Goal: Task Accomplishment & Management: Manage account settings

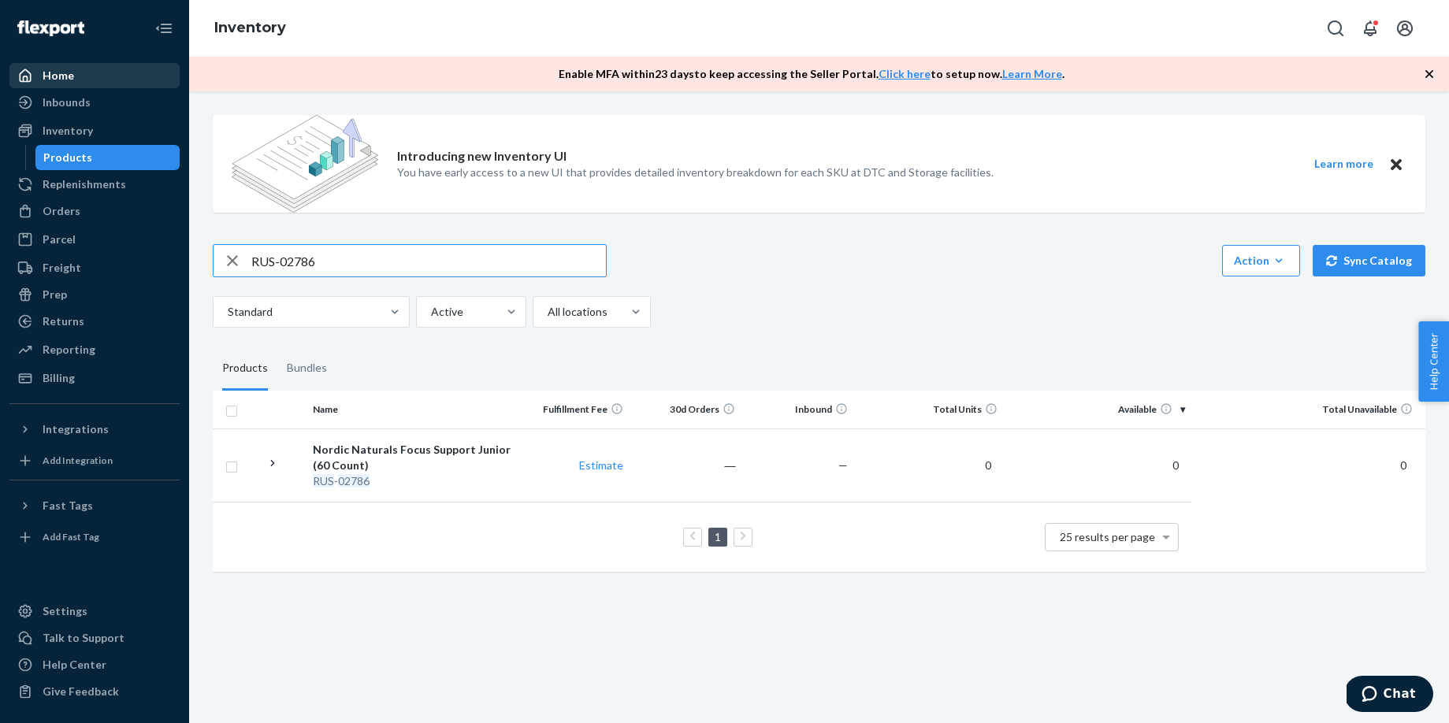
click at [95, 76] on div "Home" at bounding box center [94, 76] width 167 height 22
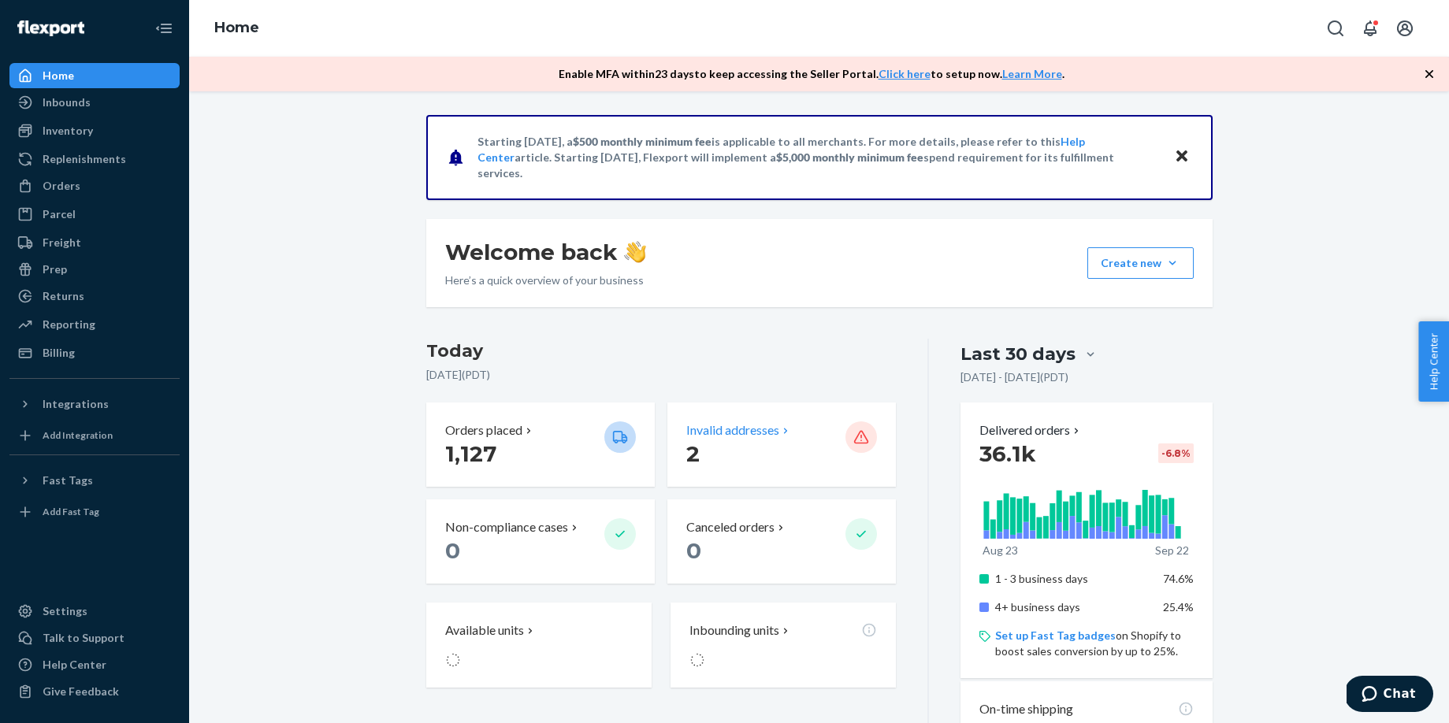
click at [730, 433] on p "Invalid addresses" at bounding box center [732, 430] width 93 height 18
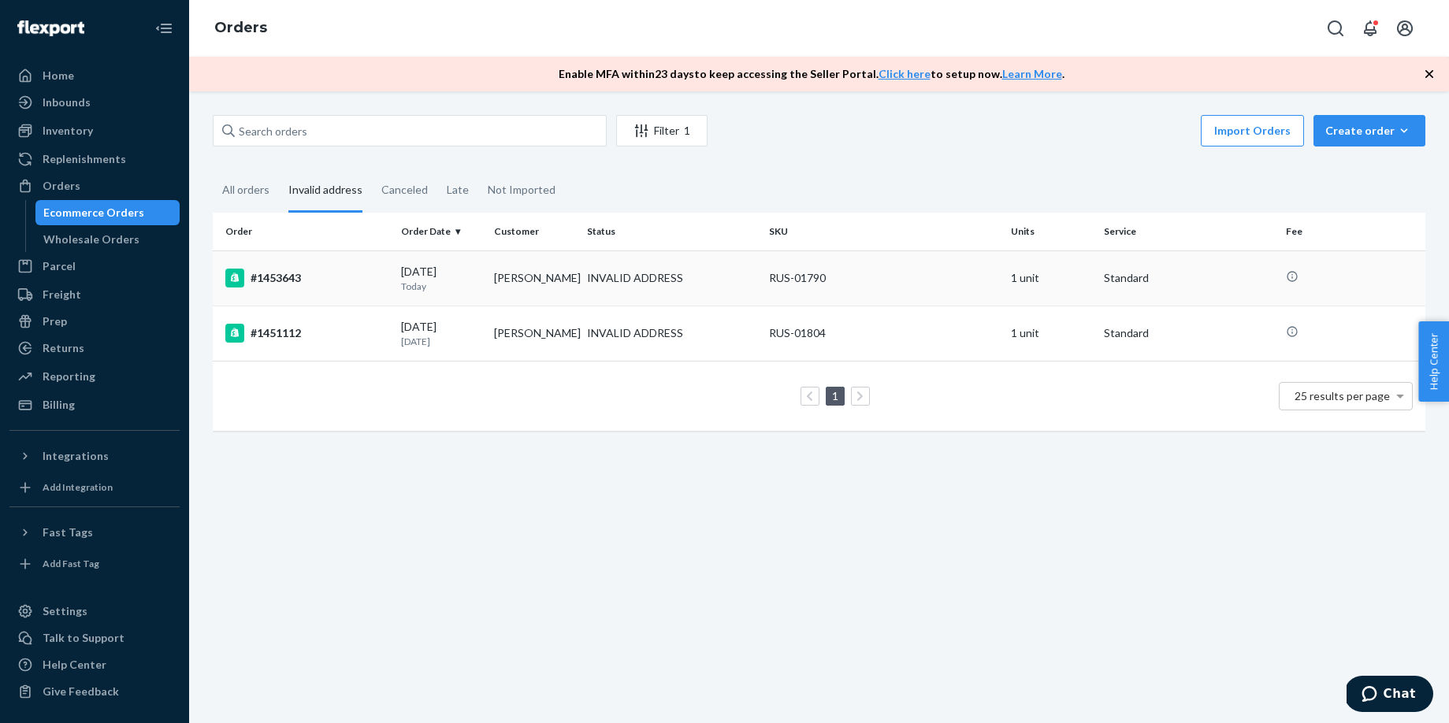
click at [572, 284] on td "[PERSON_NAME]" at bounding box center [534, 278] width 93 height 55
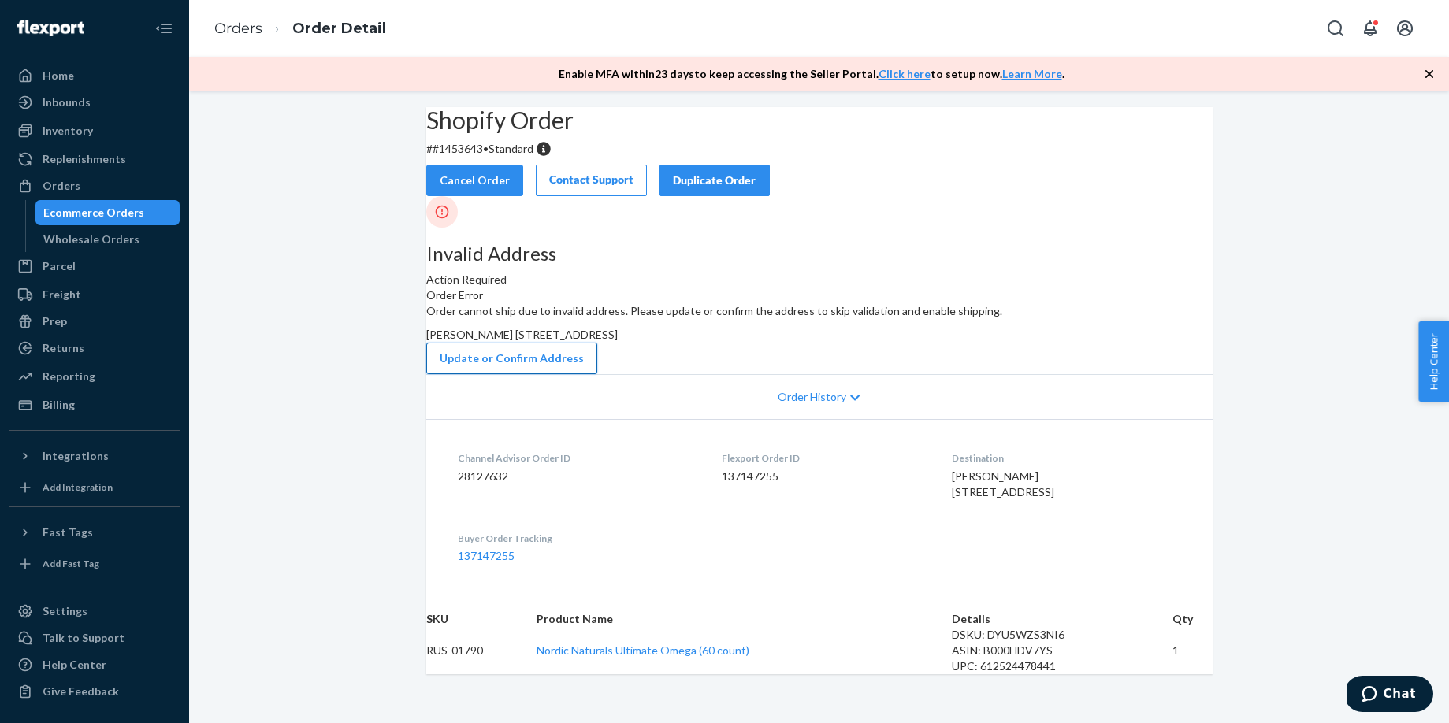
click at [597, 374] on button "Update or Confirm Address" at bounding box center [511, 359] width 171 height 32
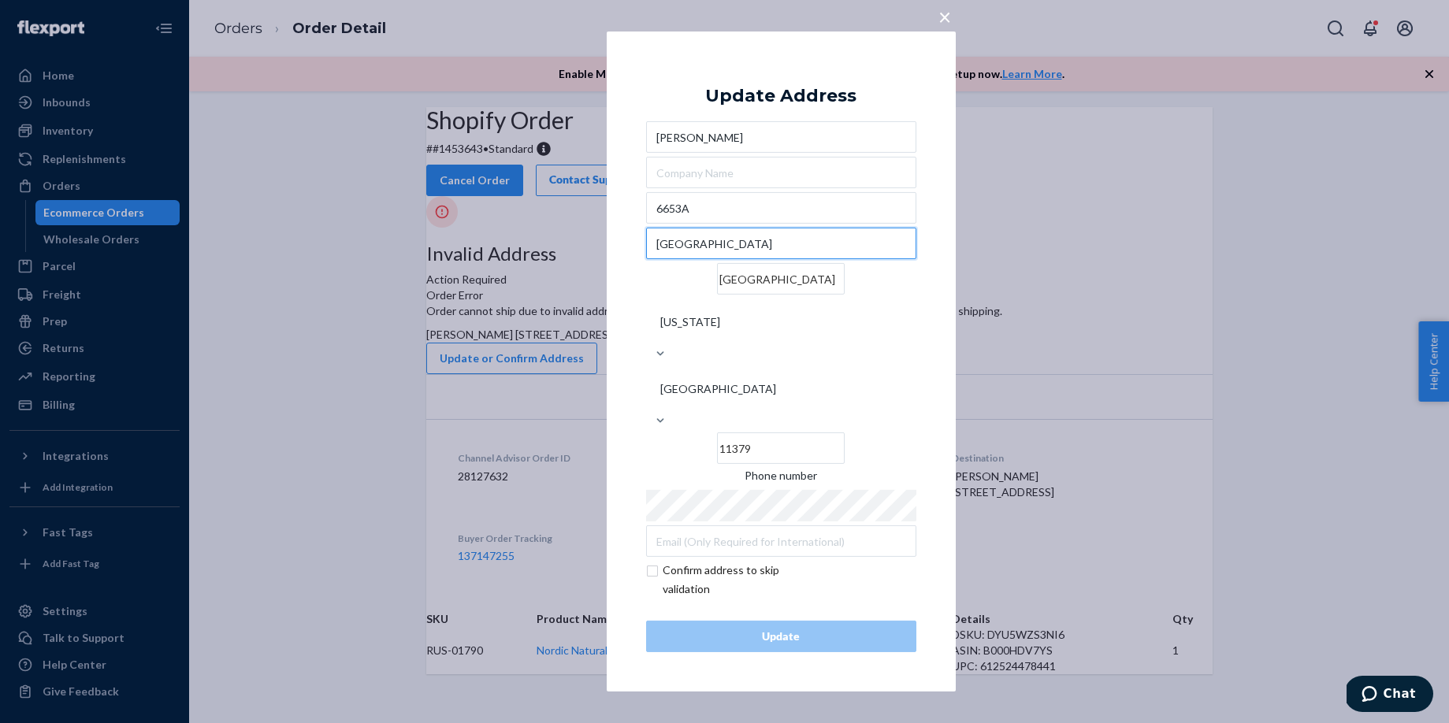
drag, startPoint x: 734, startPoint y: 299, endPoint x: 648, endPoint y: 296, distance: 86.7
click at [648, 259] on input "[GEOGRAPHIC_DATA]" at bounding box center [781, 244] width 270 height 32
click at [708, 224] on input "6653A" at bounding box center [781, 208] width 270 height 32
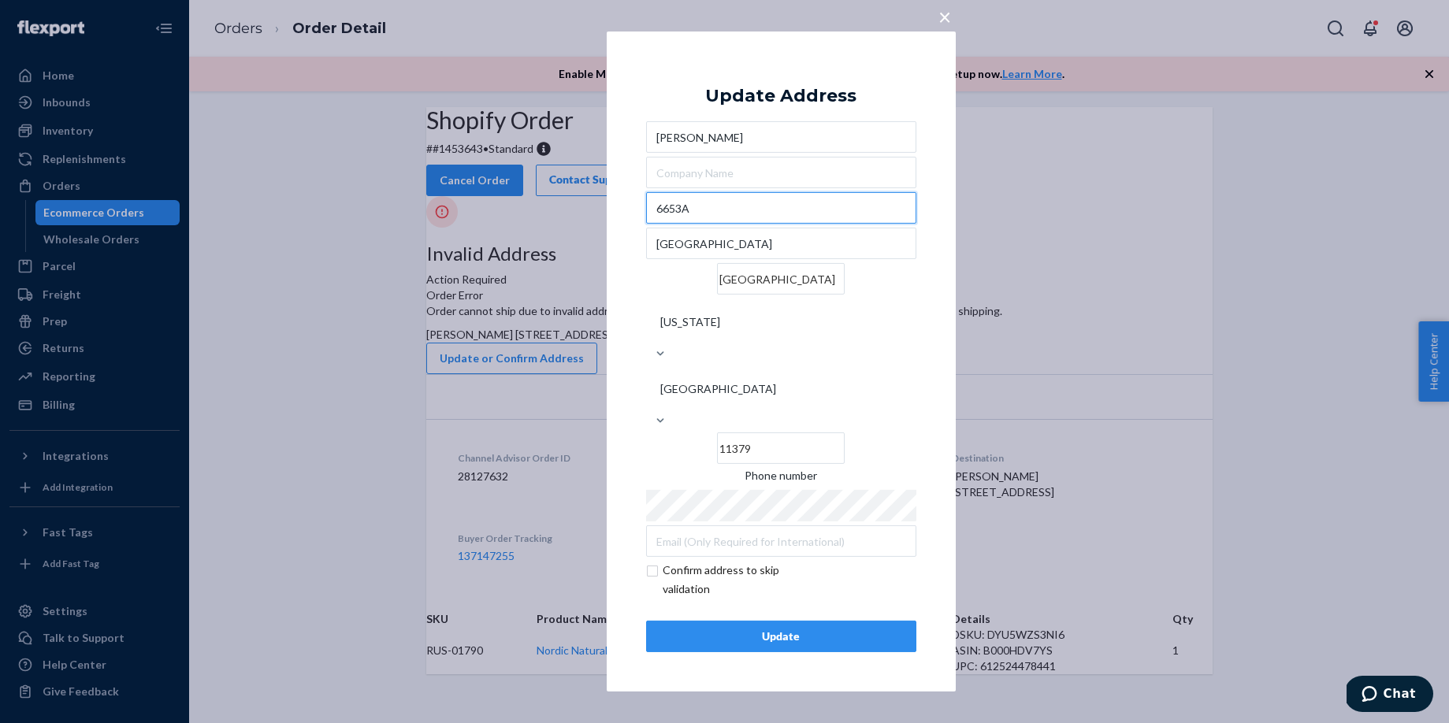
paste input "[GEOGRAPHIC_DATA]"
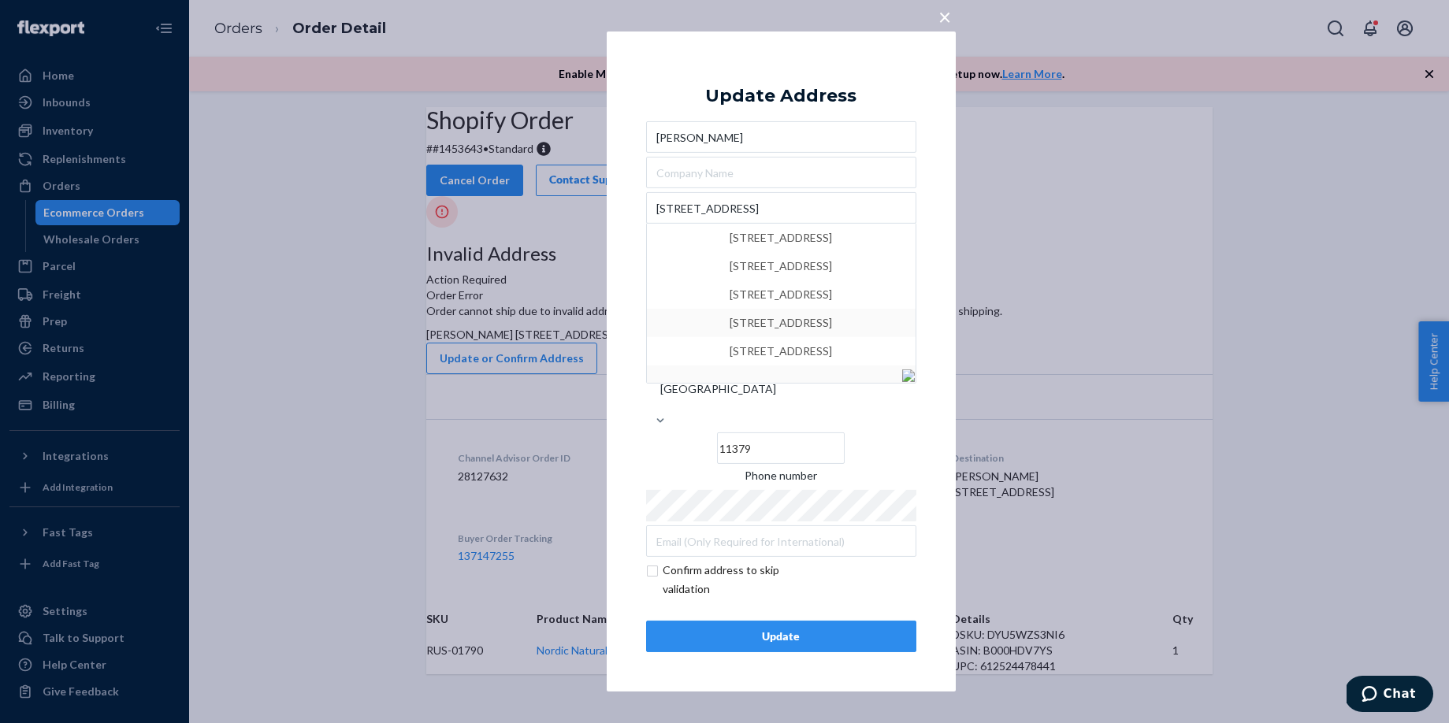
type input "[STREET_ADDRESS]"
type input "Queens - [US_STATE]"
type input "11372"
click at [749, 621] on button "Update" at bounding box center [781, 637] width 270 height 32
